Goal: Transaction & Acquisition: Purchase product/service

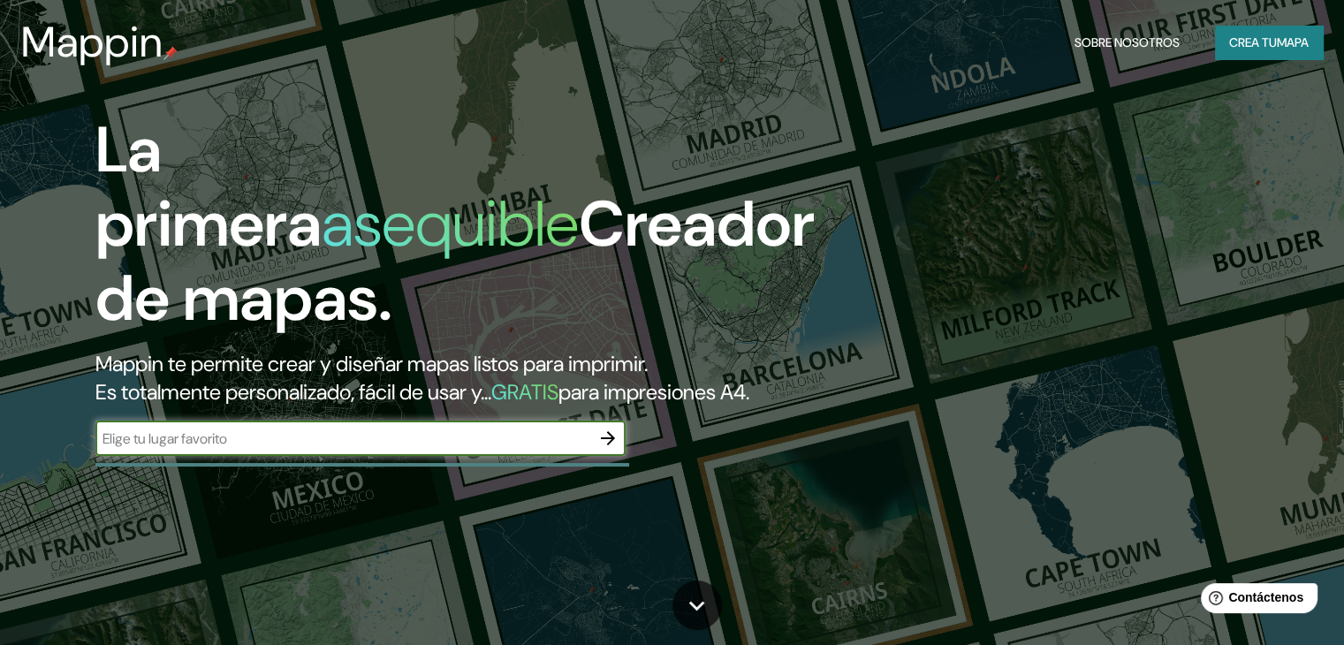
click at [441, 449] on input "text" at bounding box center [342, 439] width 495 height 20
click at [1264, 41] on font "Crea tu" at bounding box center [1253, 42] width 48 height 16
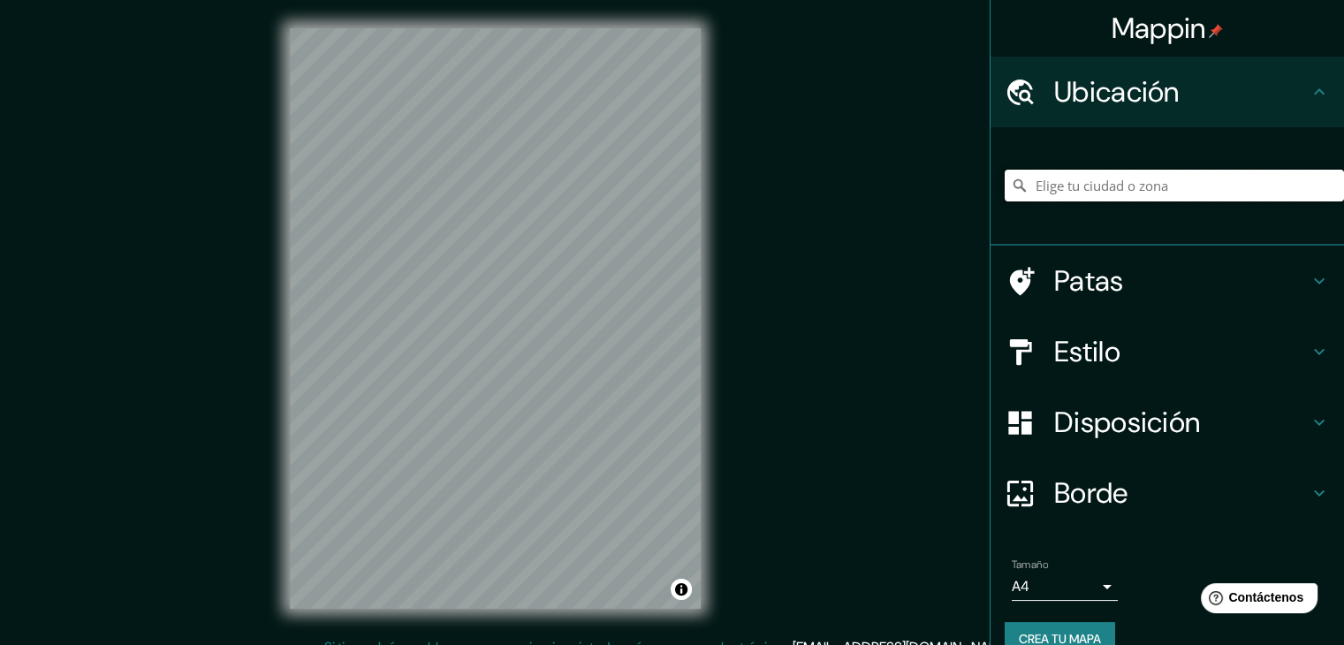
click at [1081, 188] on input "Elige tu ciudad o zona" at bounding box center [1174, 186] width 339 height 32
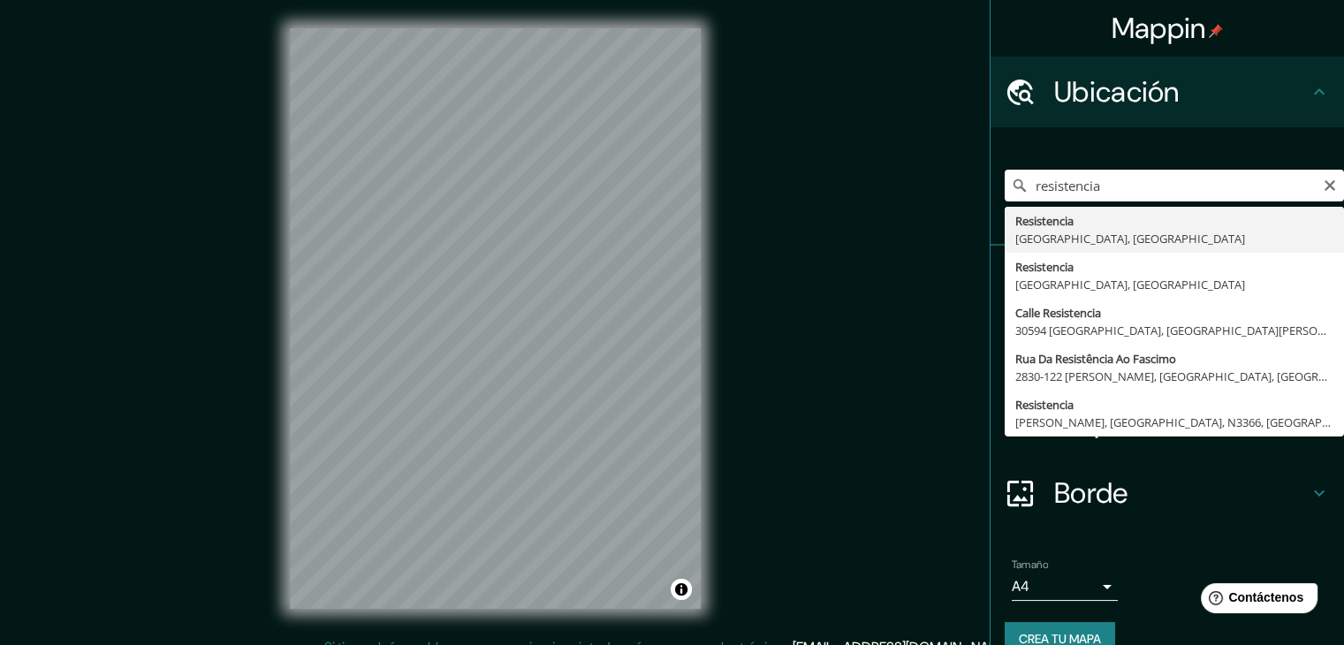
type input "Resistencia, [GEOGRAPHIC_DATA], [GEOGRAPHIC_DATA]"
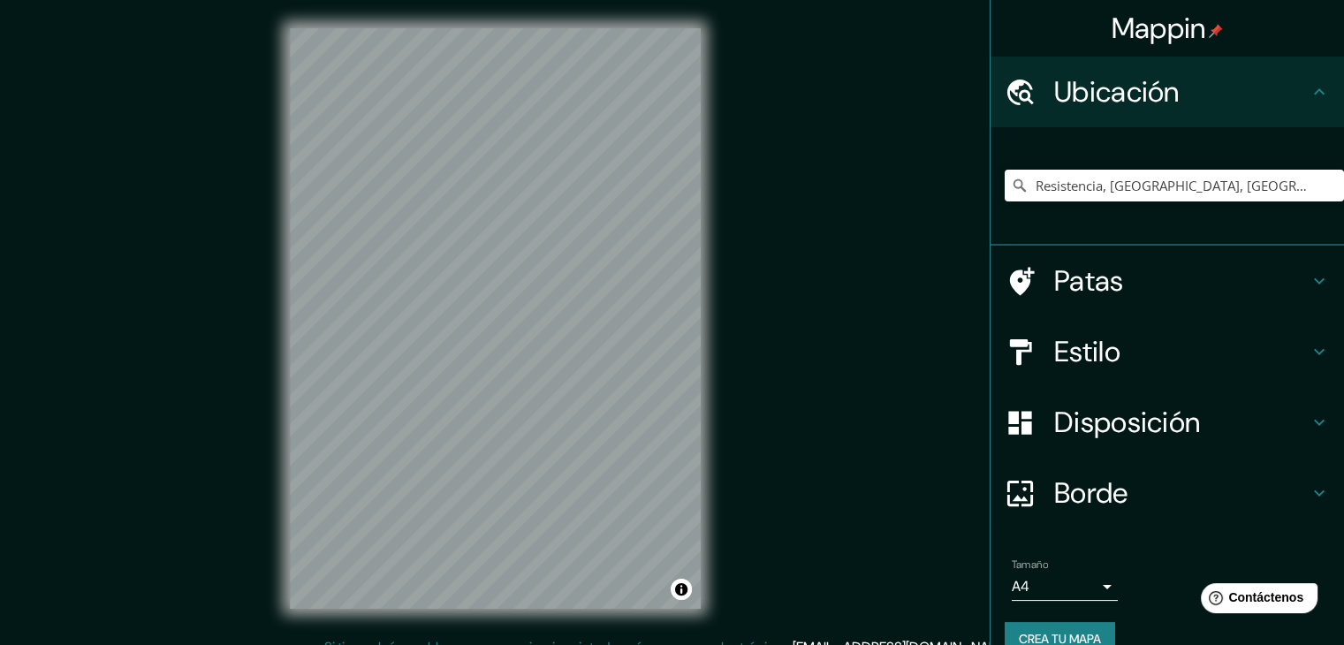
click at [1158, 346] on h4 "Estilo" at bounding box center [1181, 351] width 255 height 35
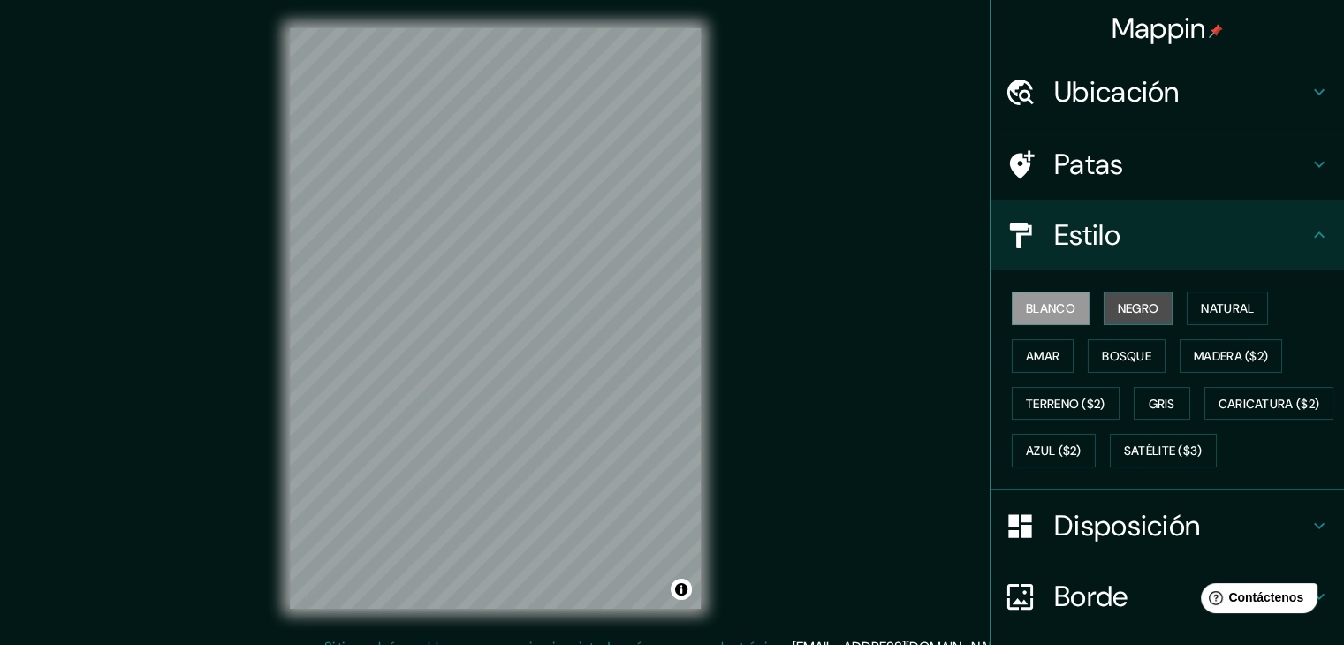
click at [1145, 310] on font "Negro" at bounding box center [1139, 309] width 42 height 16
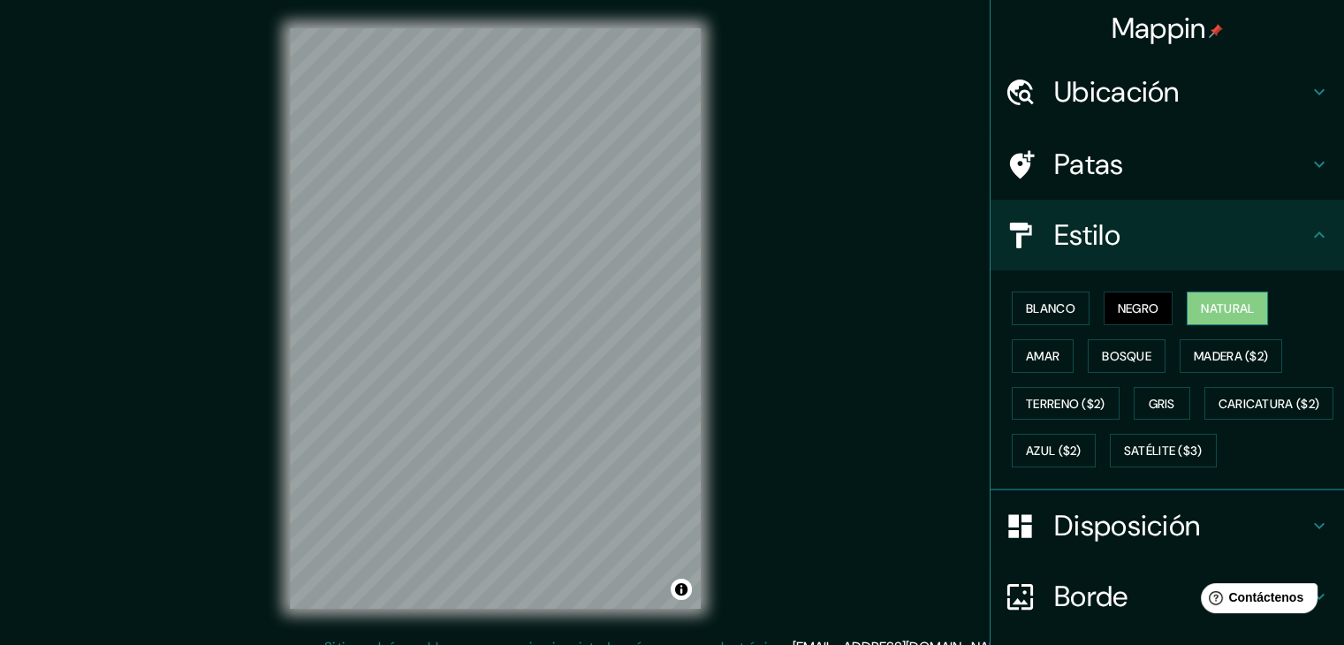
click at [1220, 301] on font "Natural" at bounding box center [1227, 309] width 53 height 16
click at [1026, 357] on font "Amar" at bounding box center [1043, 356] width 34 height 16
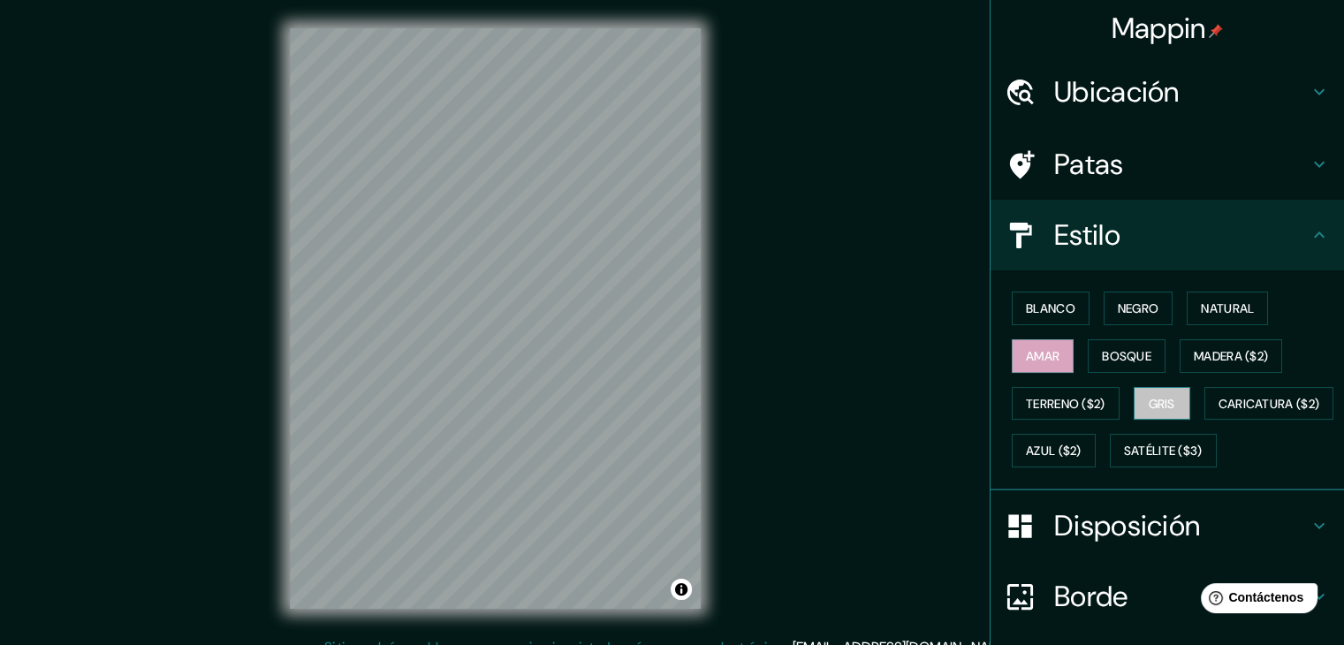
click at [1155, 396] on font "Gris" at bounding box center [1162, 404] width 27 height 16
click at [1219, 412] on font "Caricatura ($2)" at bounding box center [1270, 404] width 102 height 16
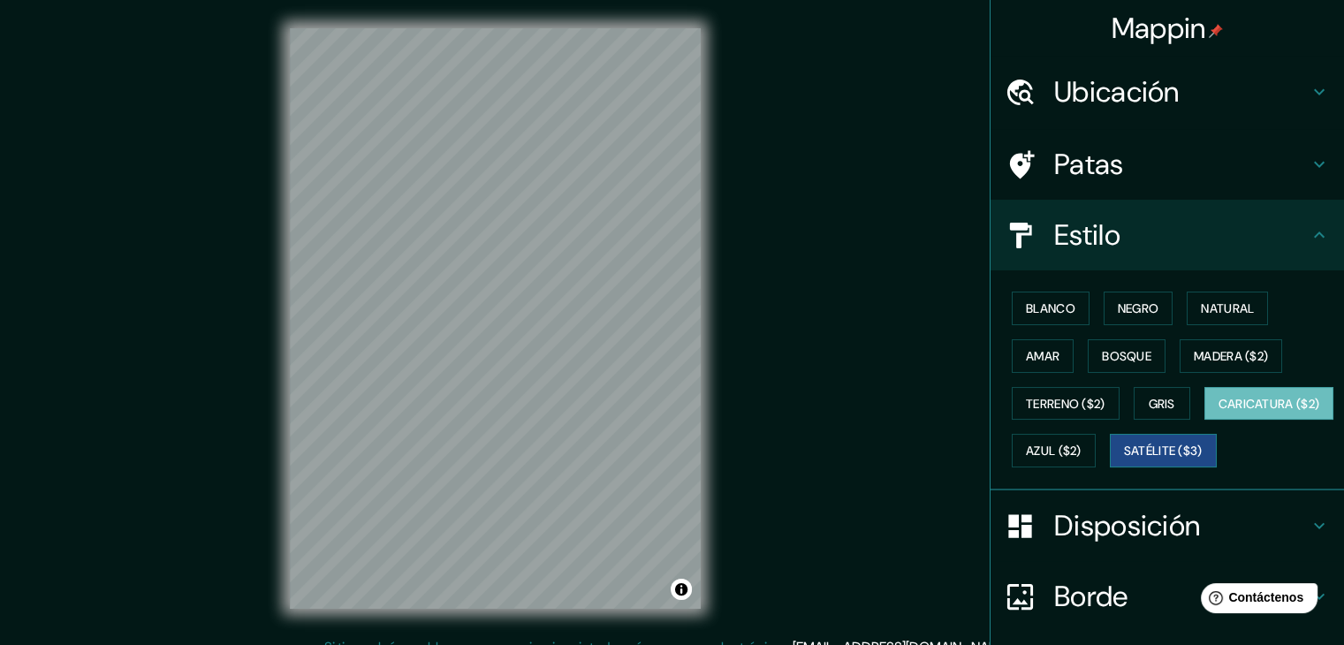
click at [1124, 460] on font "Satélite ($3)" at bounding box center [1163, 452] width 79 height 16
